Goal: Task Accomplishment & Management: Complete application form

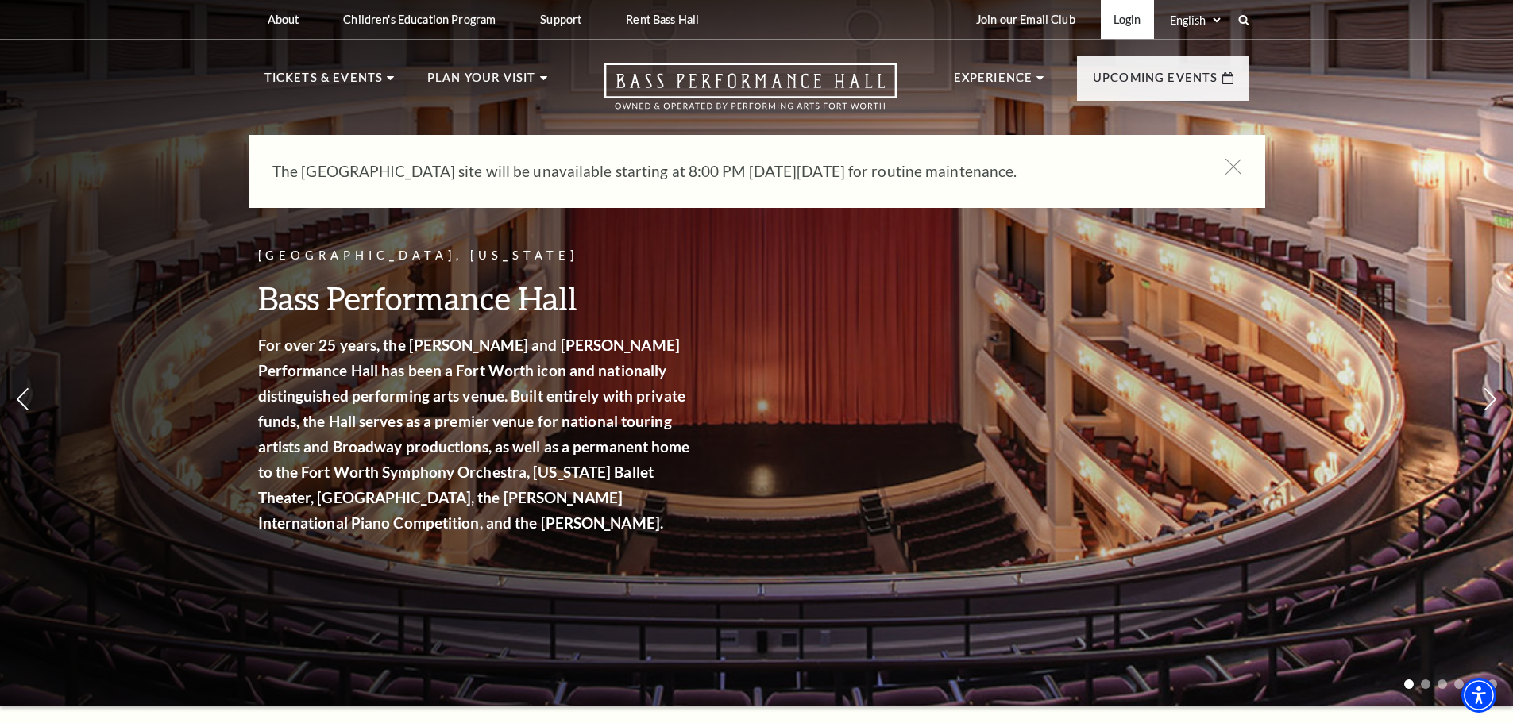
click at [1130, 23] on link "Login" at bounding box center [1127, 19] width 53 height 39
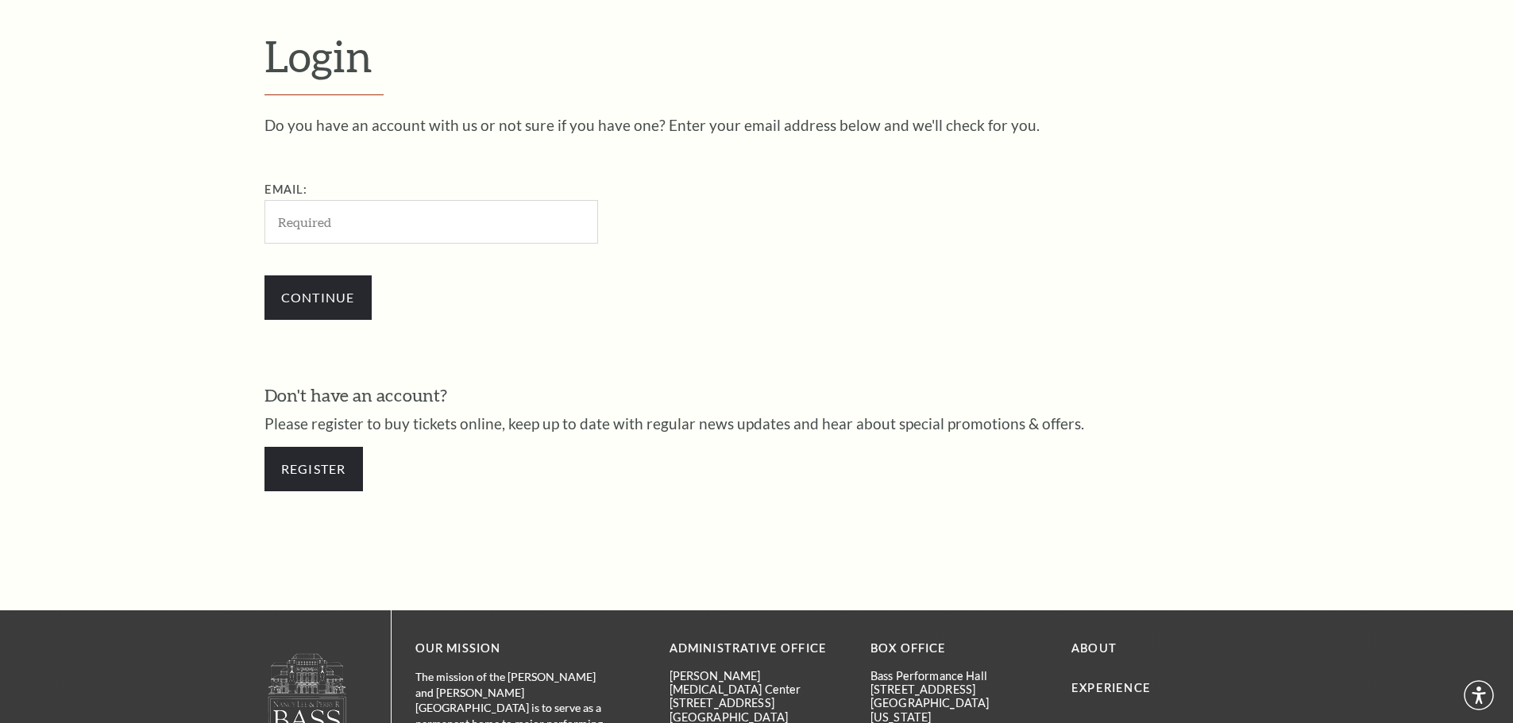
scroll to position [531, 0]
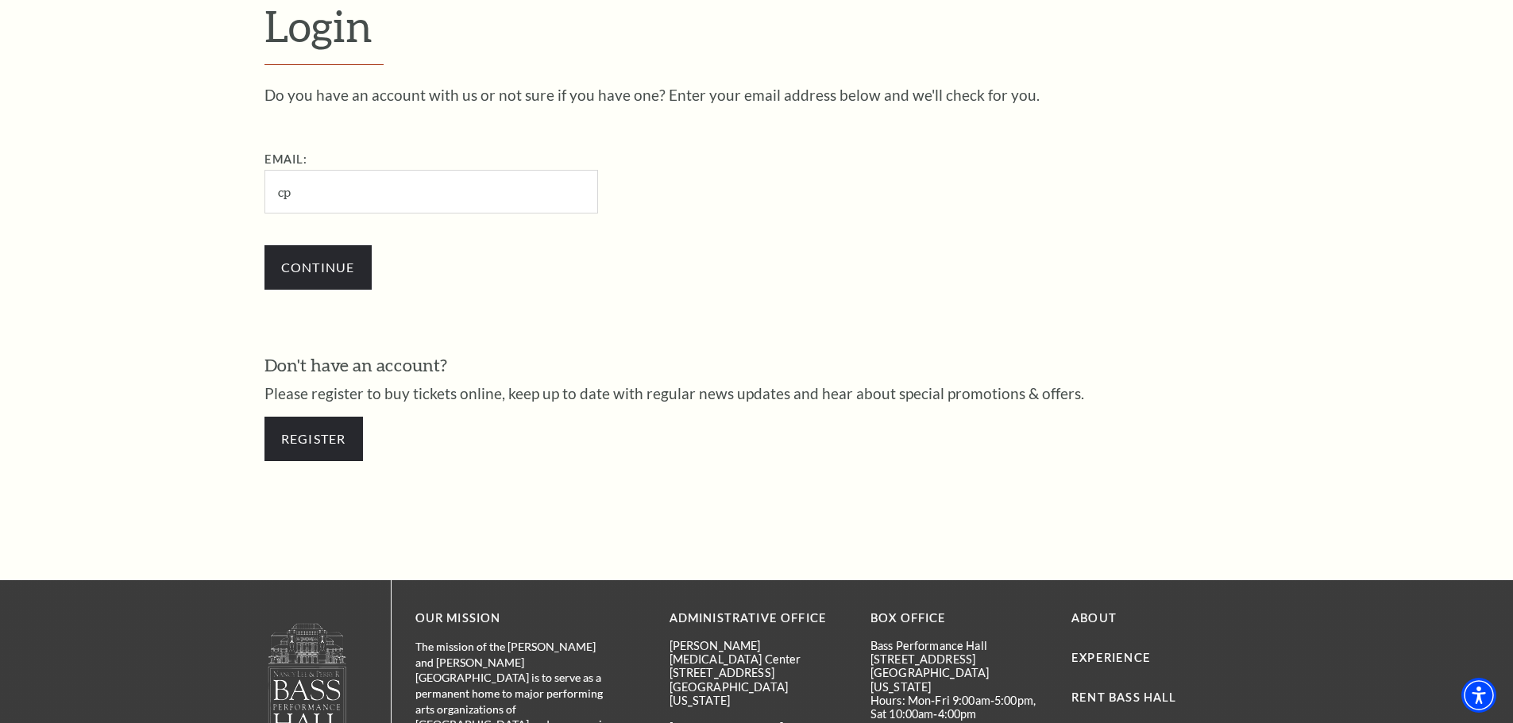
type input "cptest1@jixaw.com"
click at [342, 260] on input "Continue" at bounding box center [317, 267] width 107 height 44
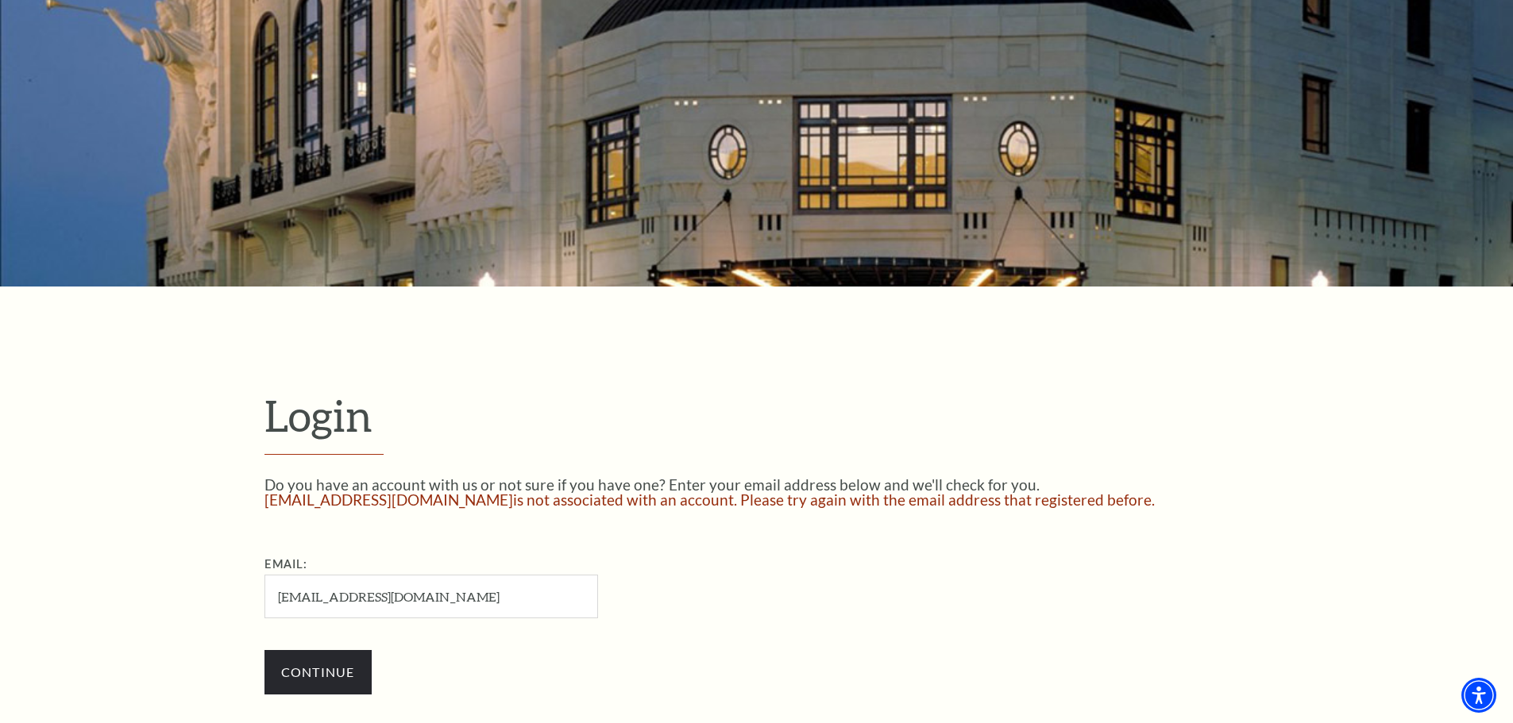
scroll to position [275, 0]
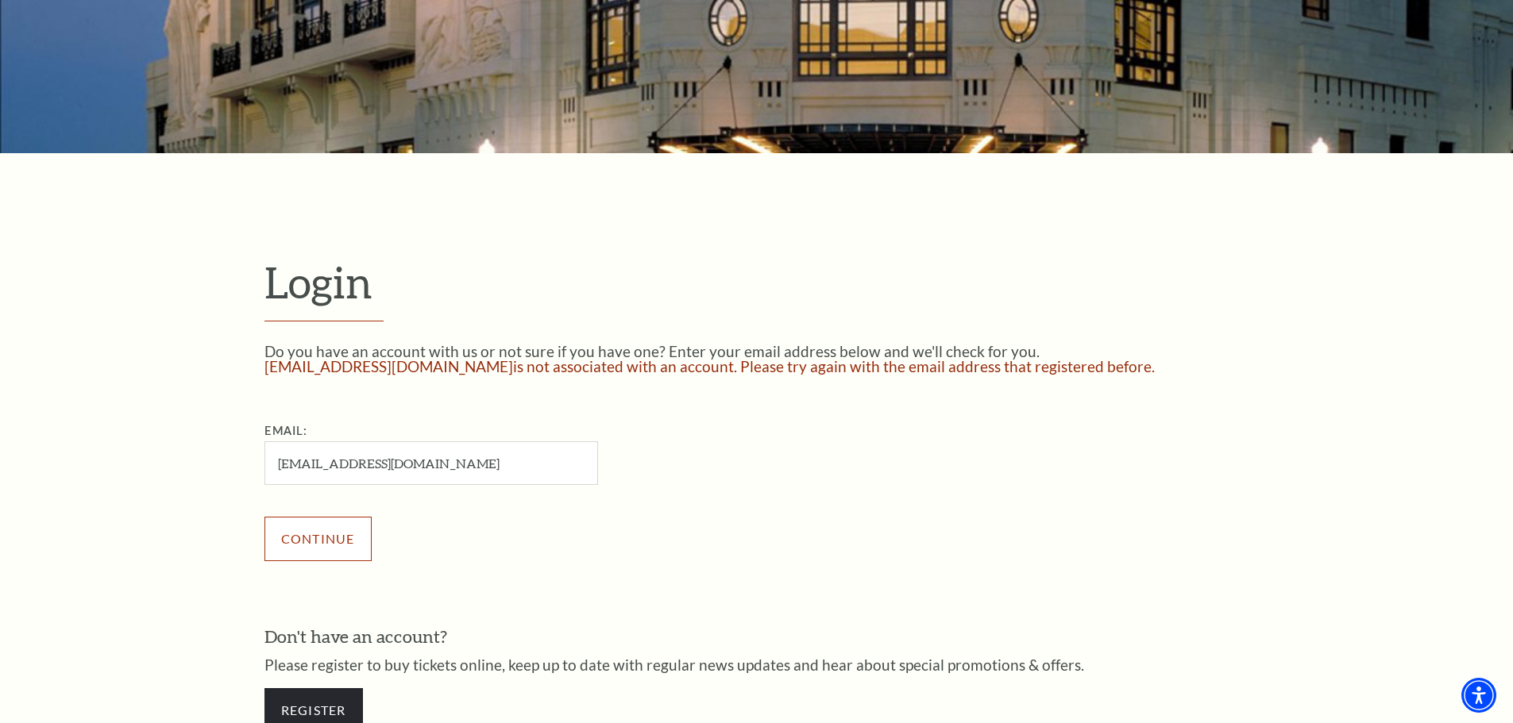
click at [343, 555] on input "Continue" at bounding box center [317, 539] width 107 height 44
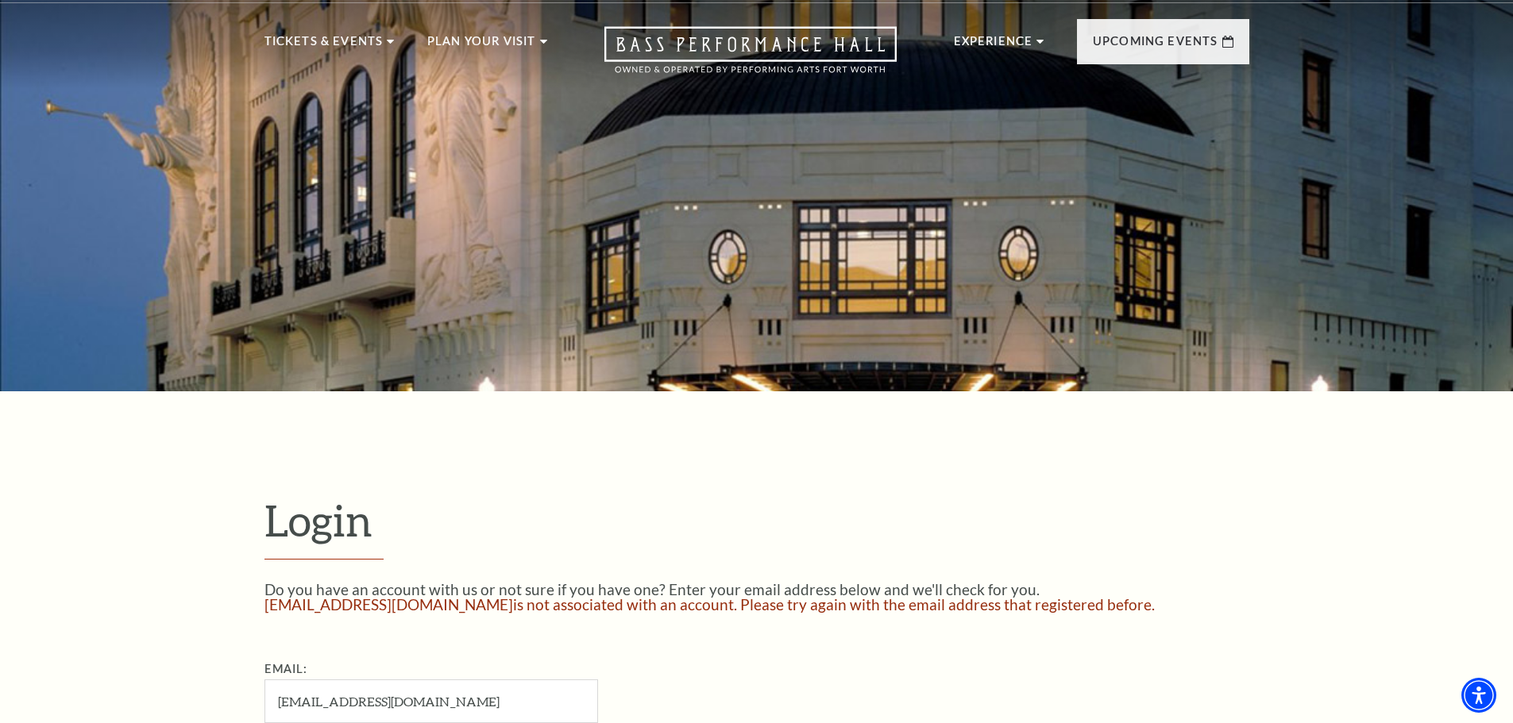
scroll to position [275, 0]
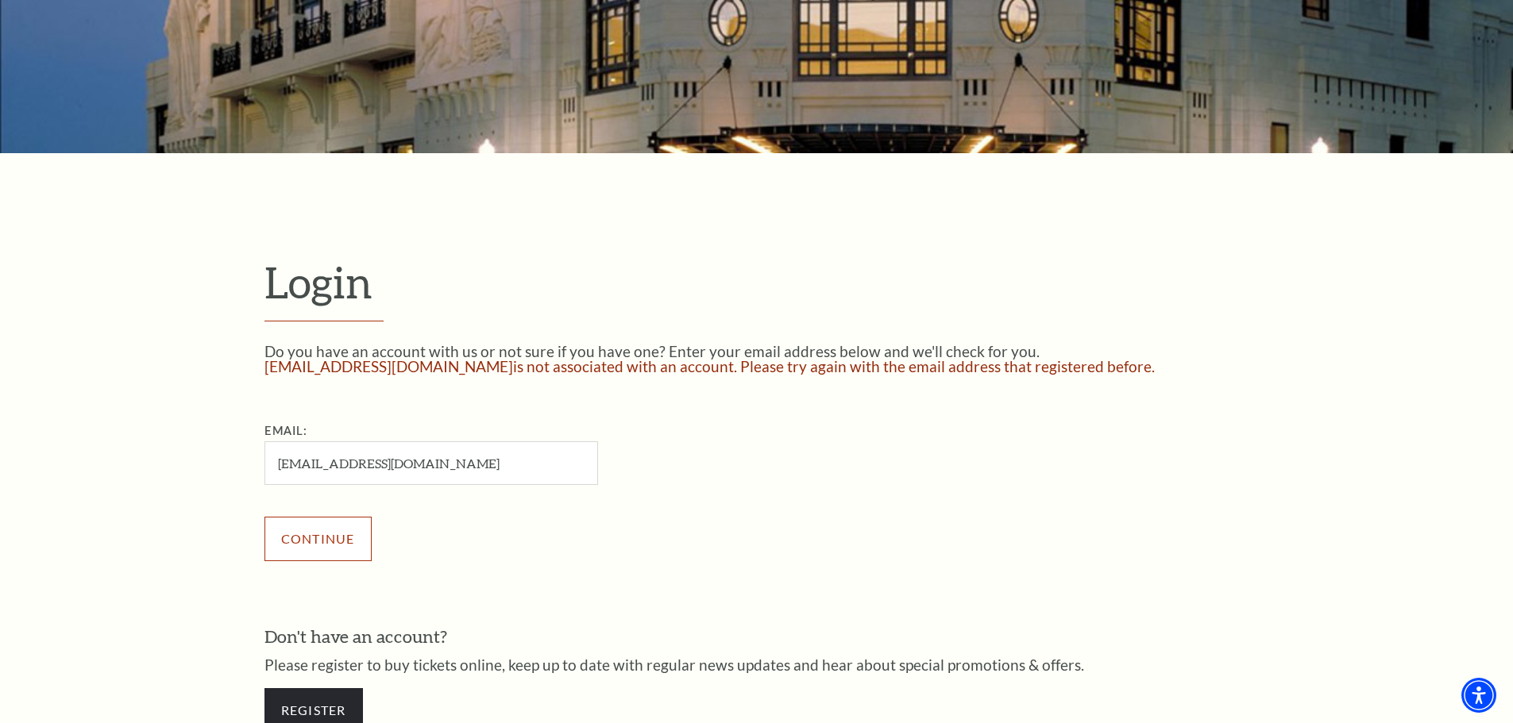
click at [330, 542] on input "Continue" at bounding box center [317, 539] width 107 height 44
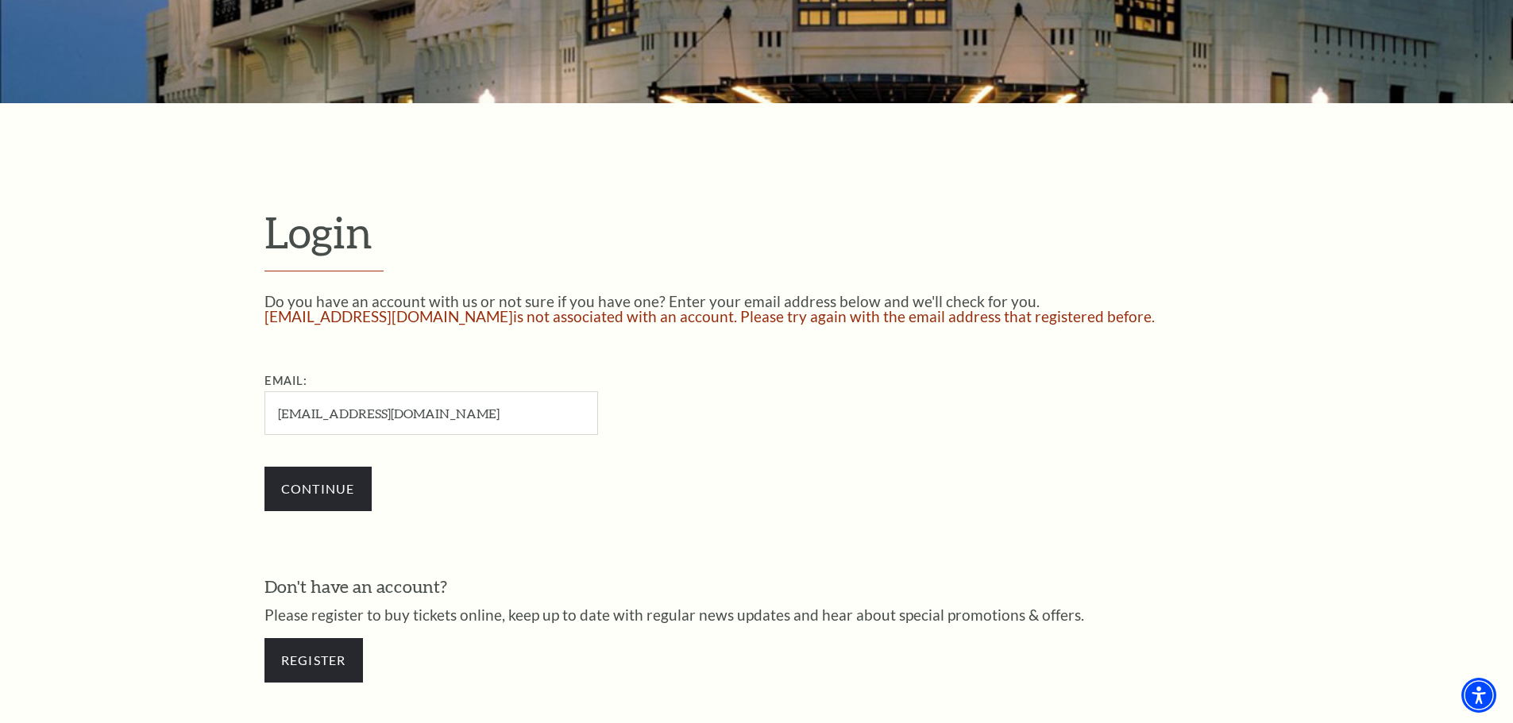
scroll to position [354, 0]
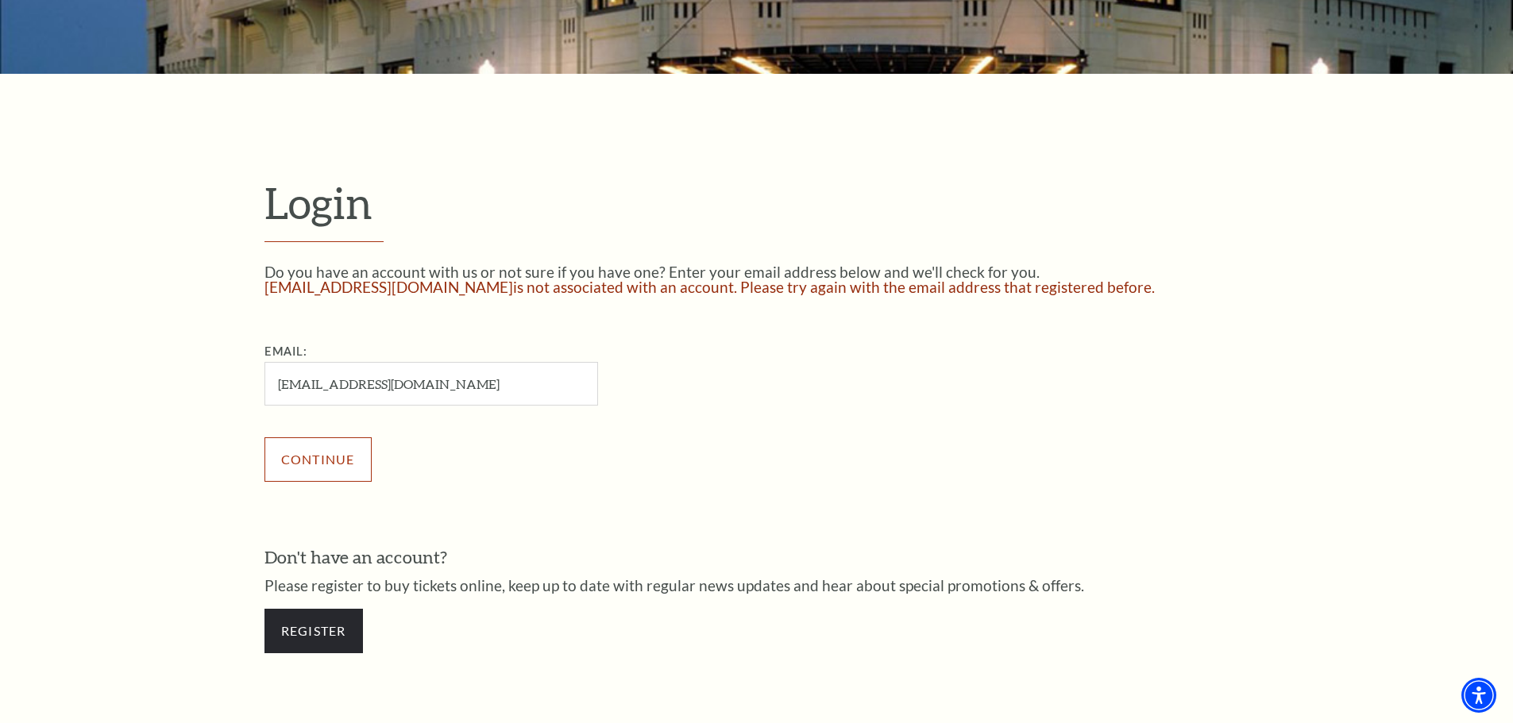
click at [311, 452] on input "Continue" at bounding box center [317, 460] width 107 height 44
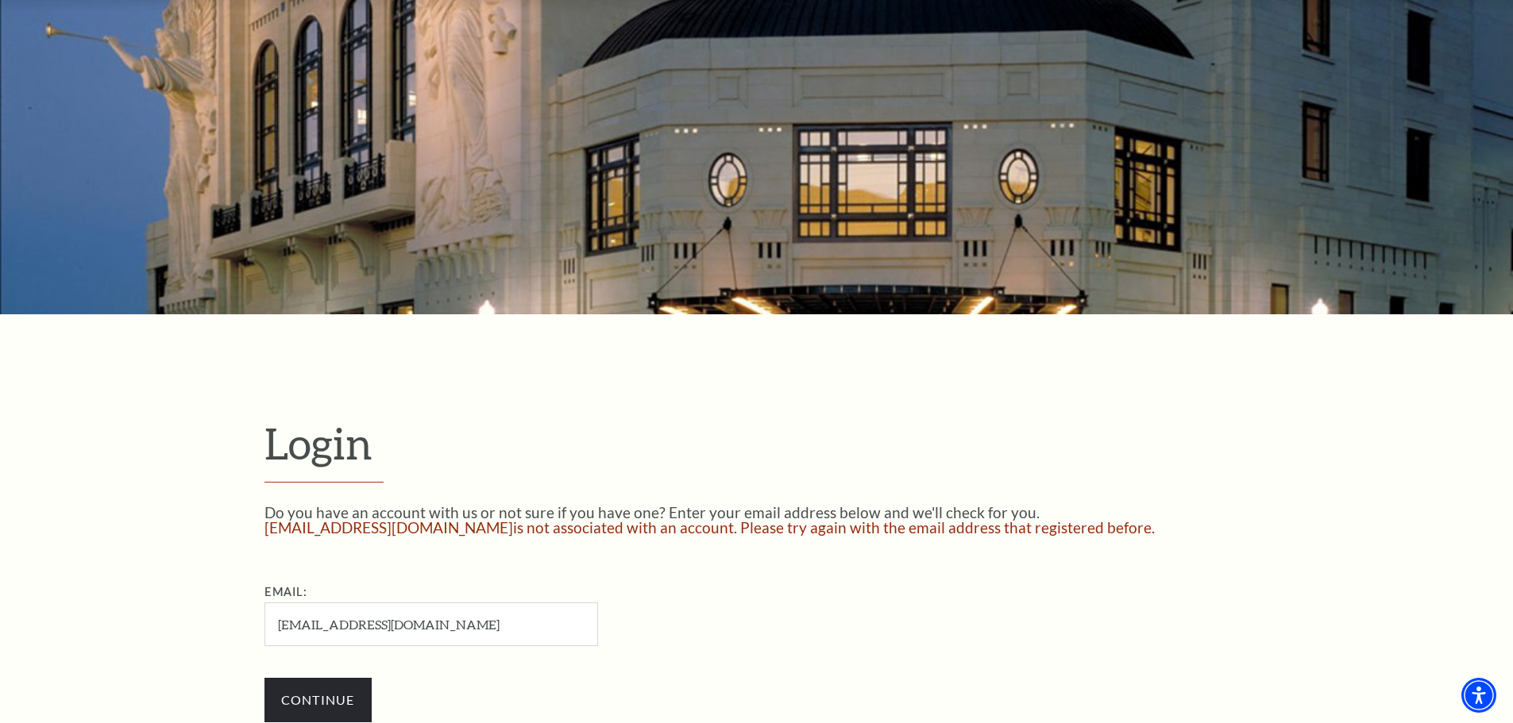
scroll to position [195, 0]
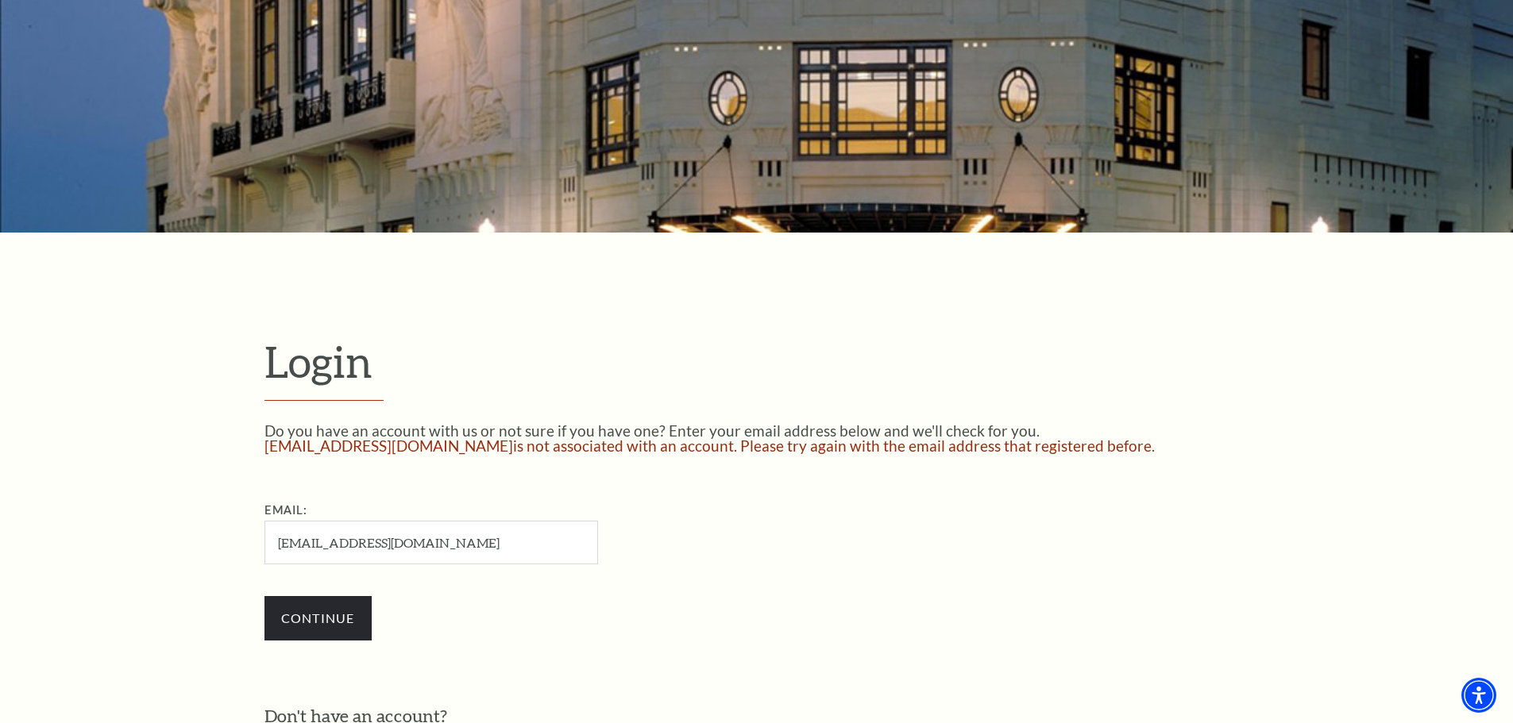
drag, startPoint x: 314, startPoint y: 543, endPoint x: 291, endPoint y: 541, distance: 23.1
click at [291, 541] on input "cptest1@jixaw.com" at bounding box center [430, 543] width 333 height 44
type input "cp@jixaw.com"
click at [320, 634] on input "Continue" at bounding box center [317, 618] width 107 height 44
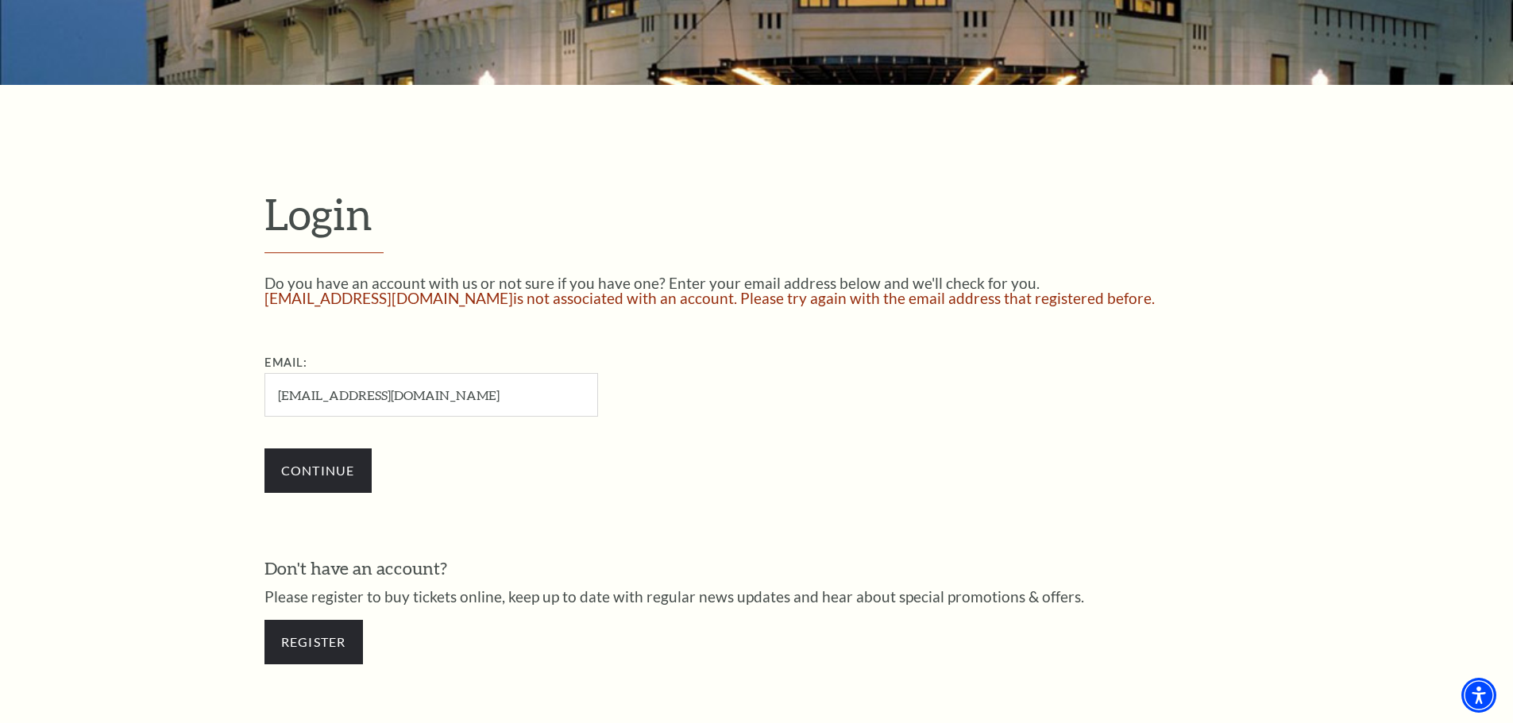
scroll to position [354, 0]
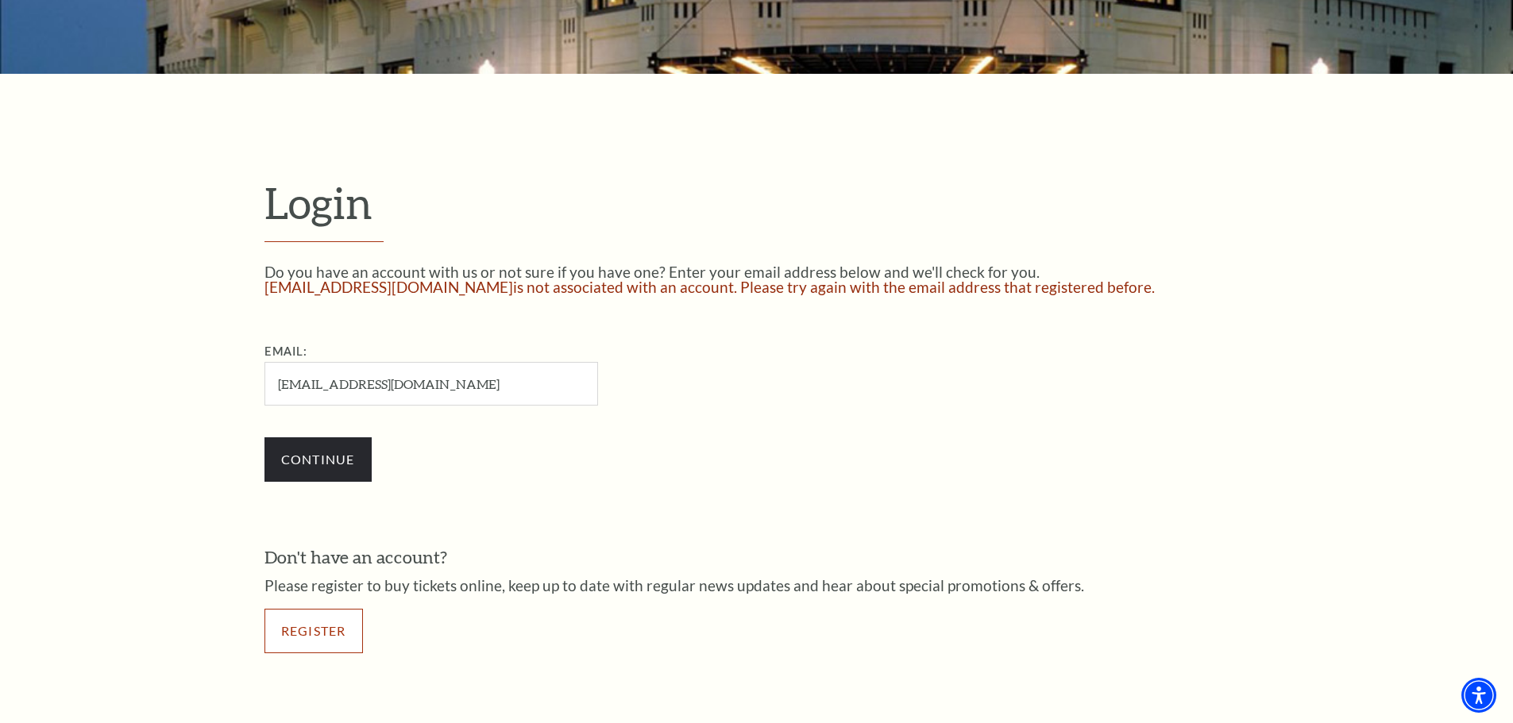
click at [313, 634] on link "Register" at bounding box center [313, 631] width 98 height 44
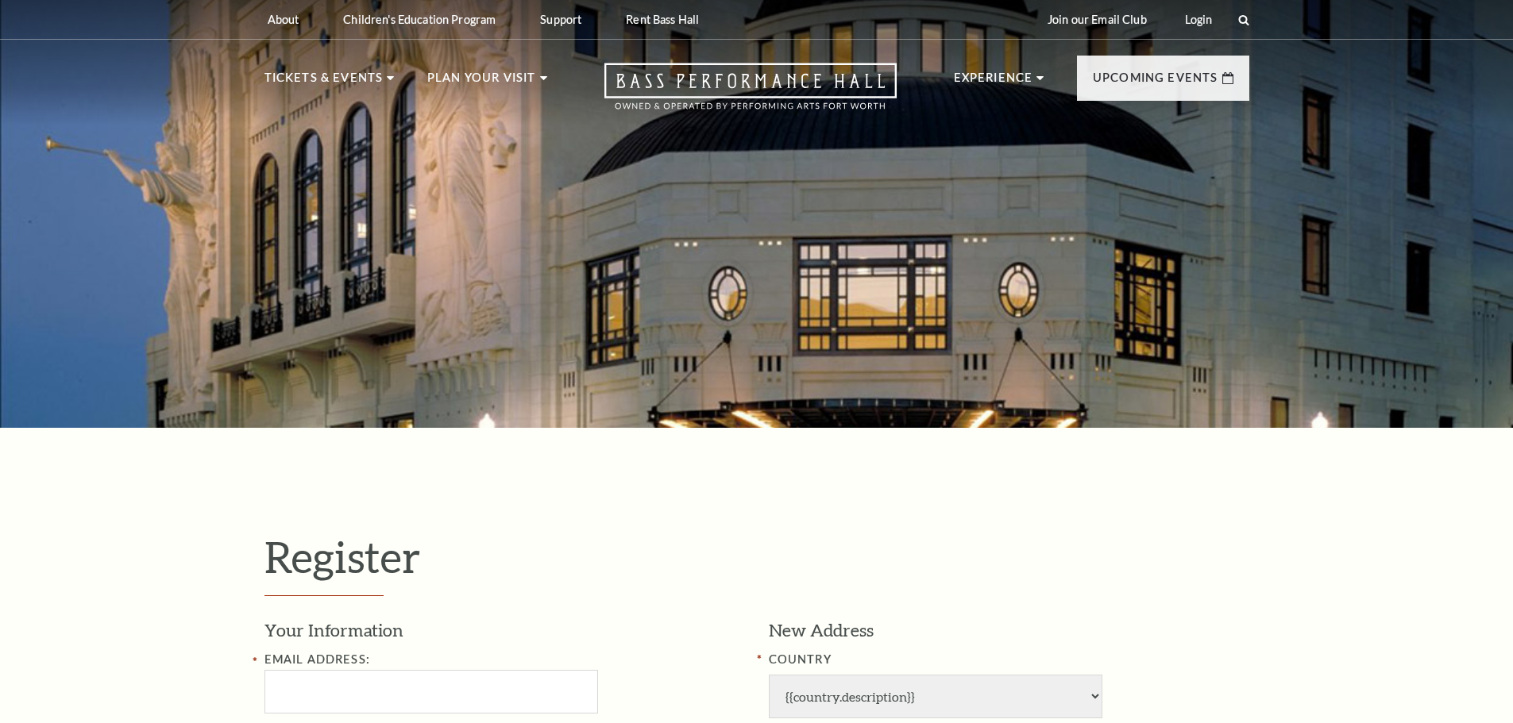
select select "1"
select select "TX"
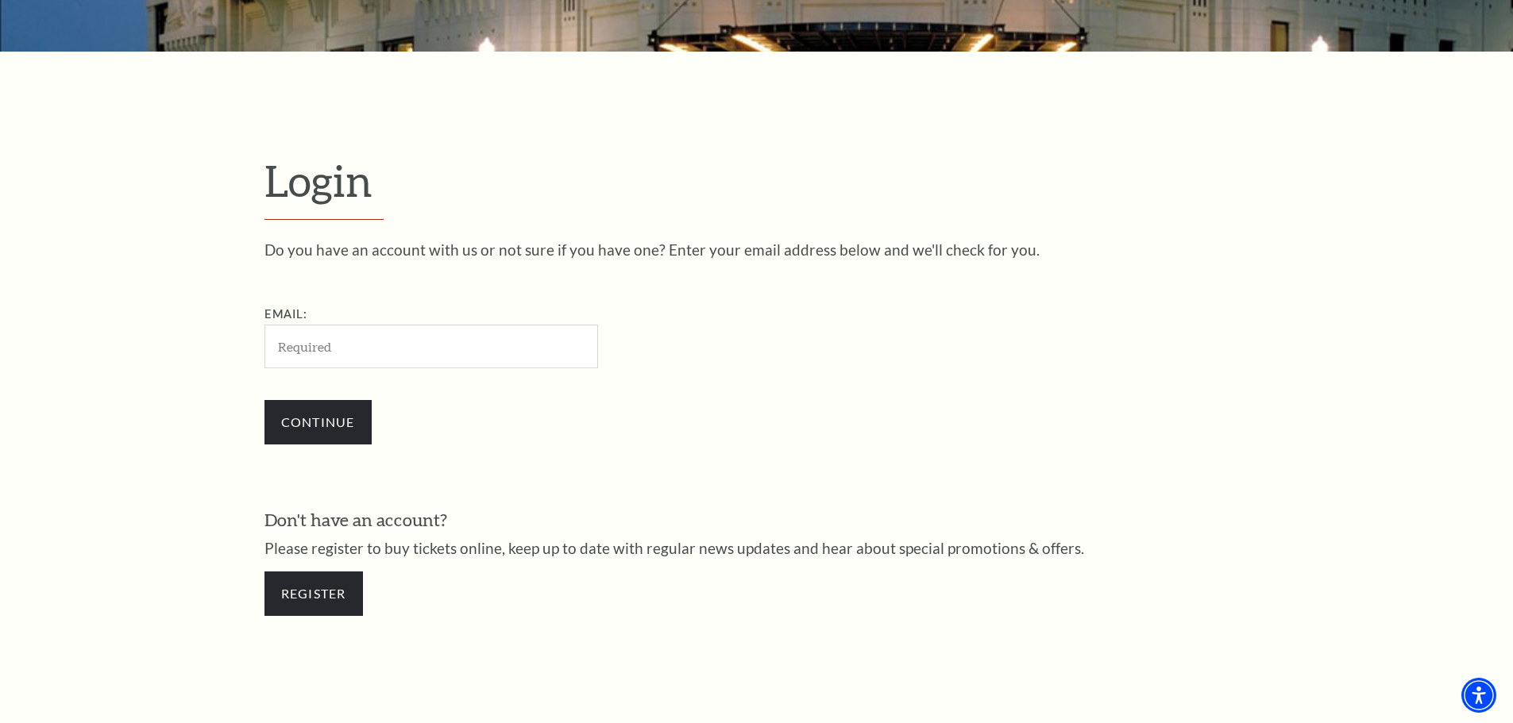
scroll to position [293, 0]
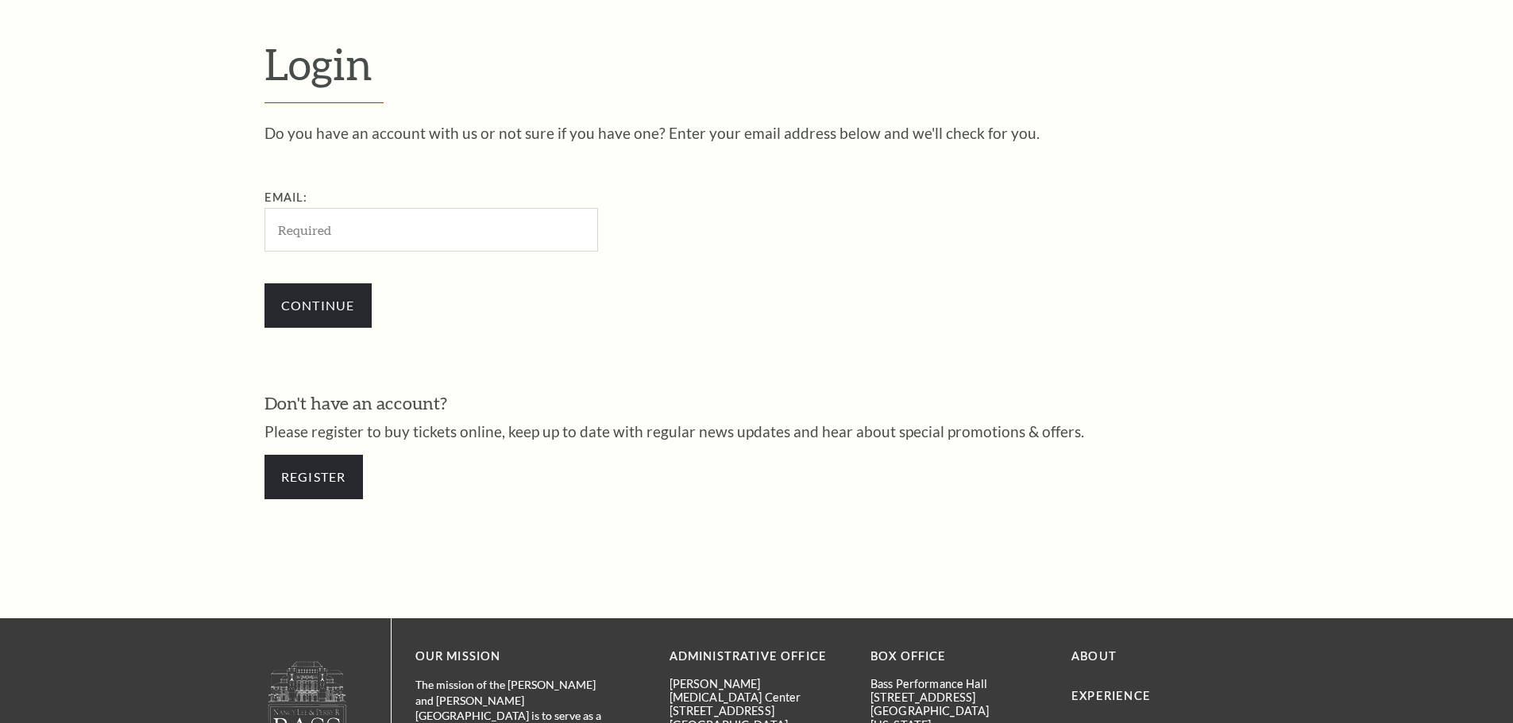
scroll to position [531, 0]
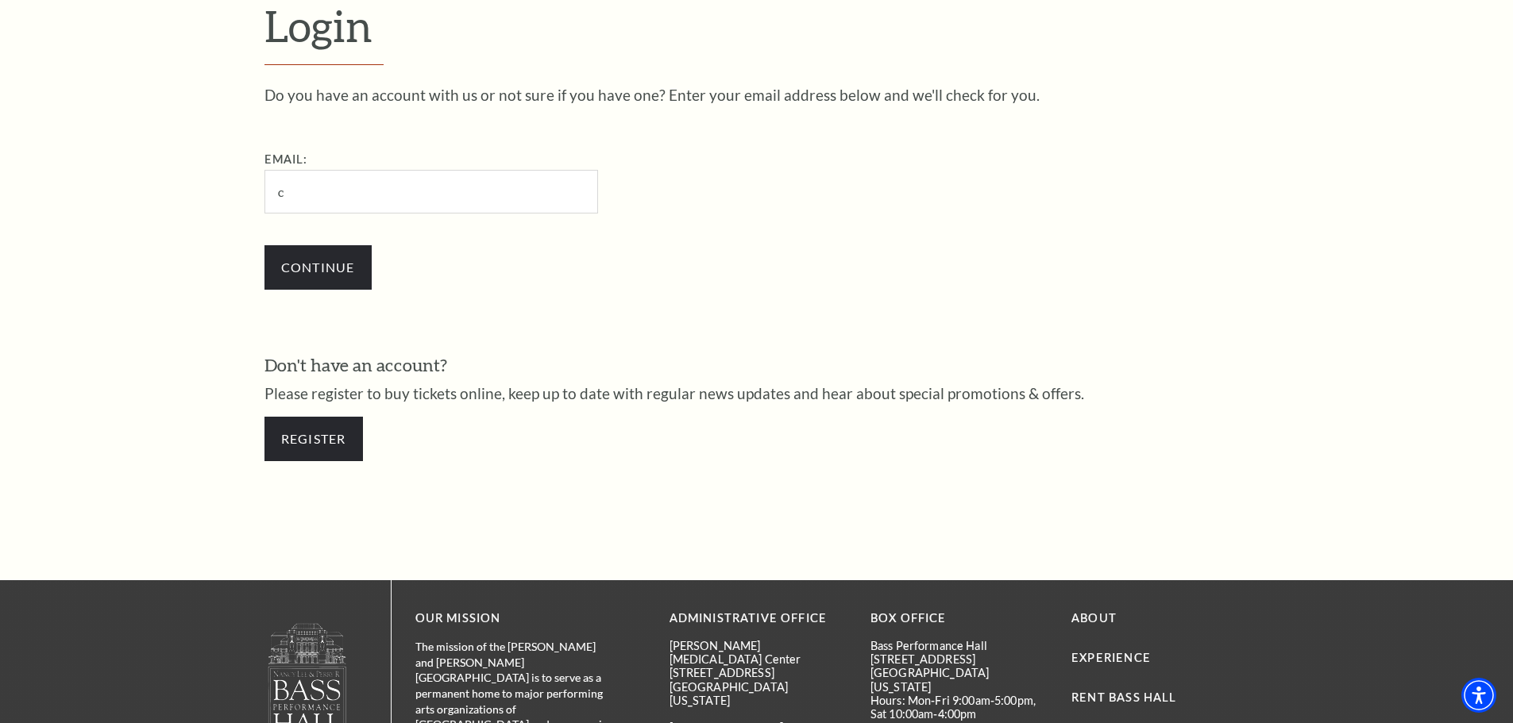
type input "[EMAIL_ADDRESS][DOMAIN_NAME]"
click at [296, 282] on input "Continue" at bounding box center [317, 267] width 107 height 44
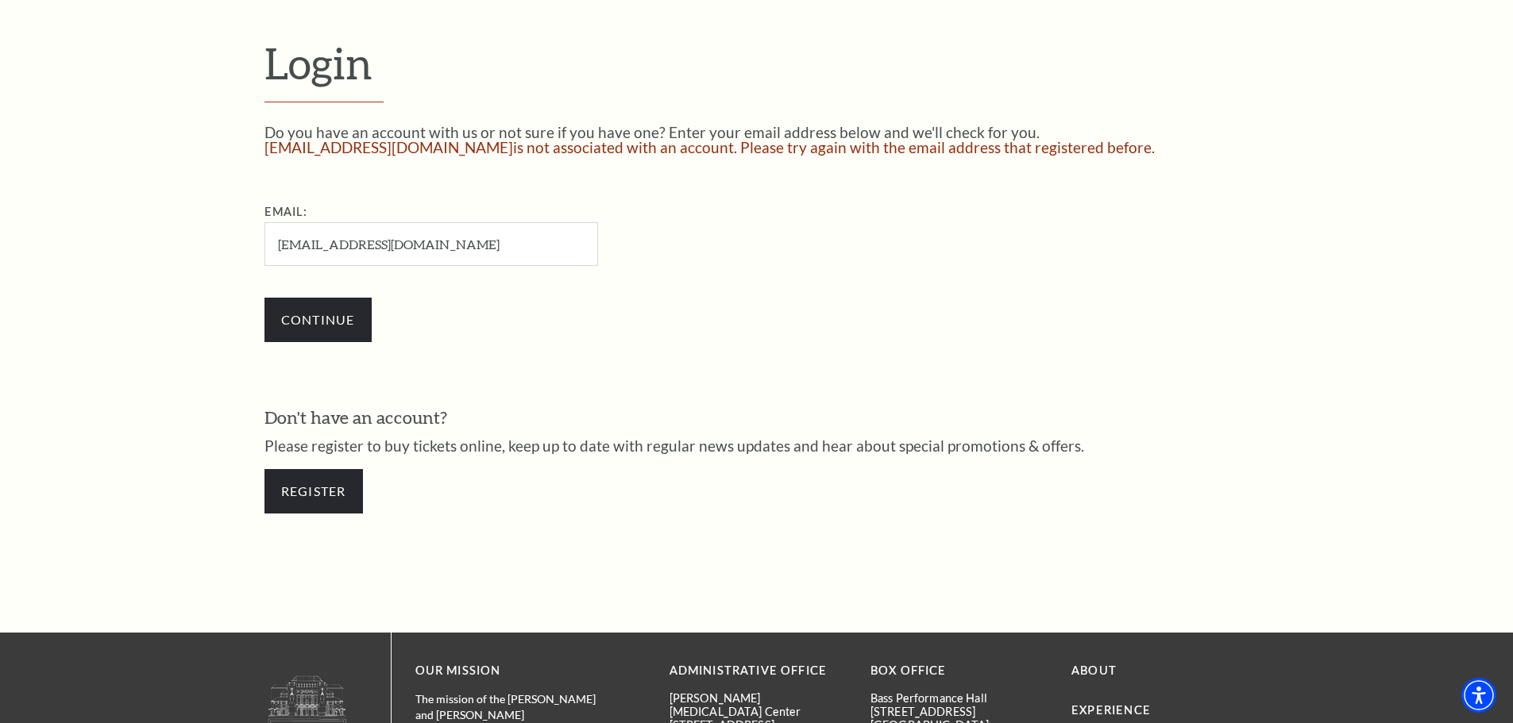
scroll to position [513, 0]
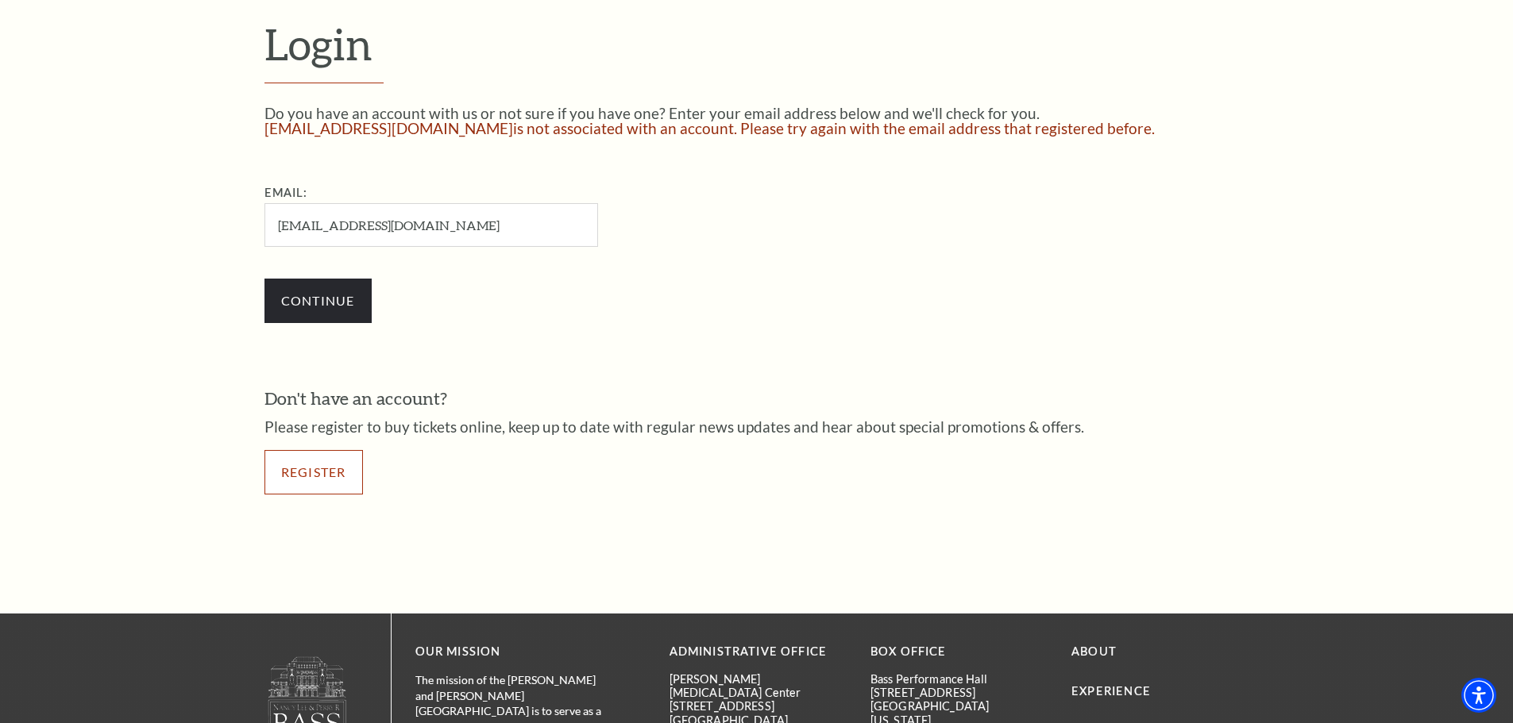
click at [313, 474] on link "Register" at bounding box center [313, 472] width 98 height 44
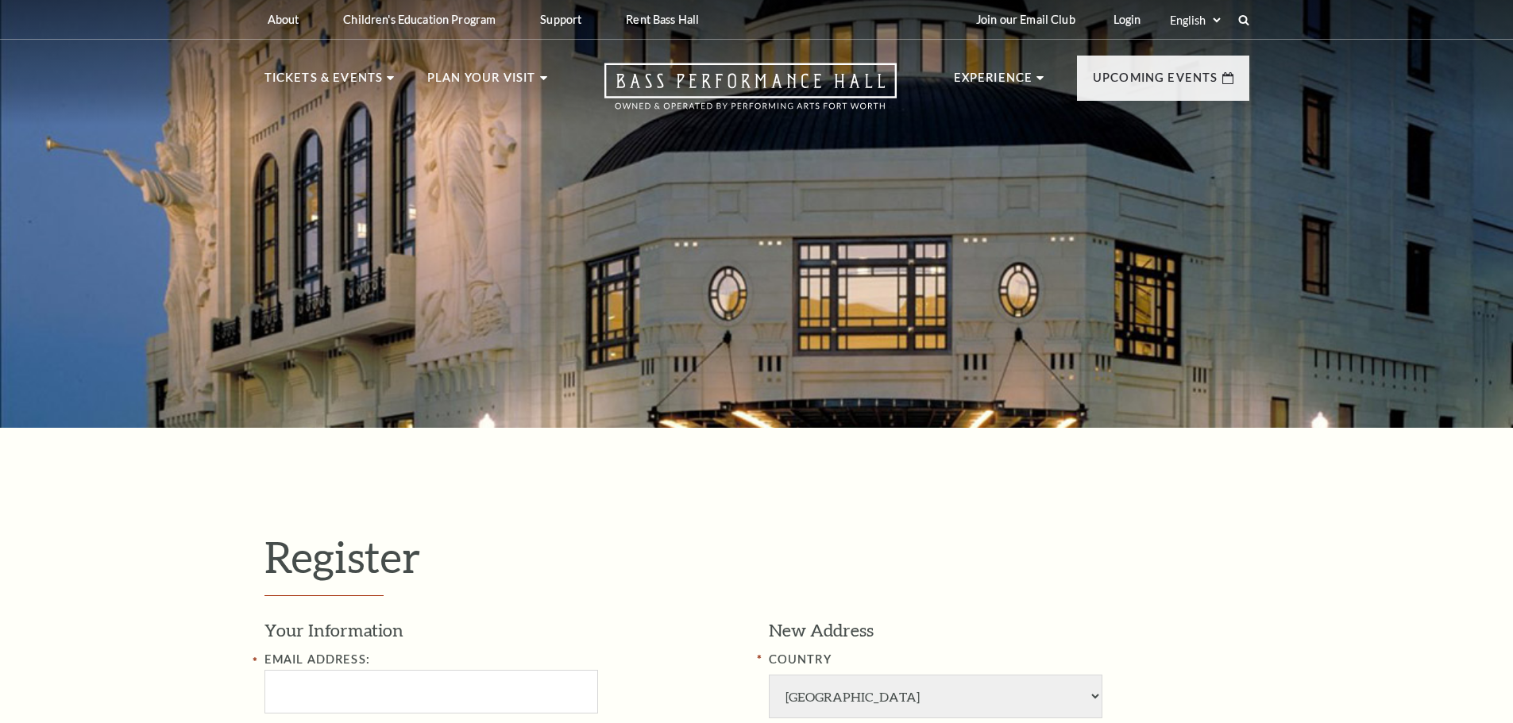
select select "1"
select select "[GEOGRAPHIC_DATA]"
